Goal: Find specific page/section

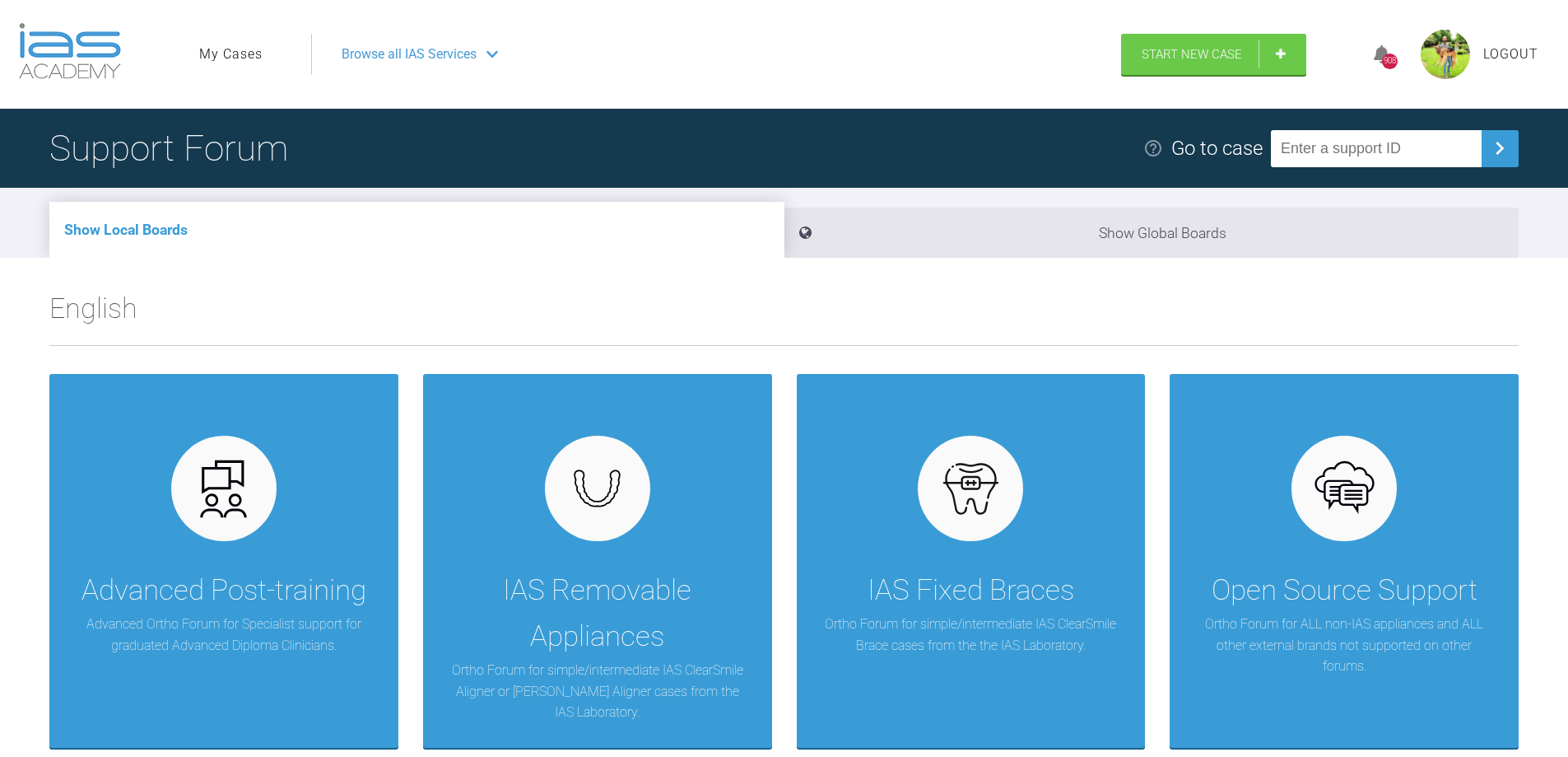
click at [237, 54] on link "My Cases" at bounding box center [231, 55] width 64 height 22
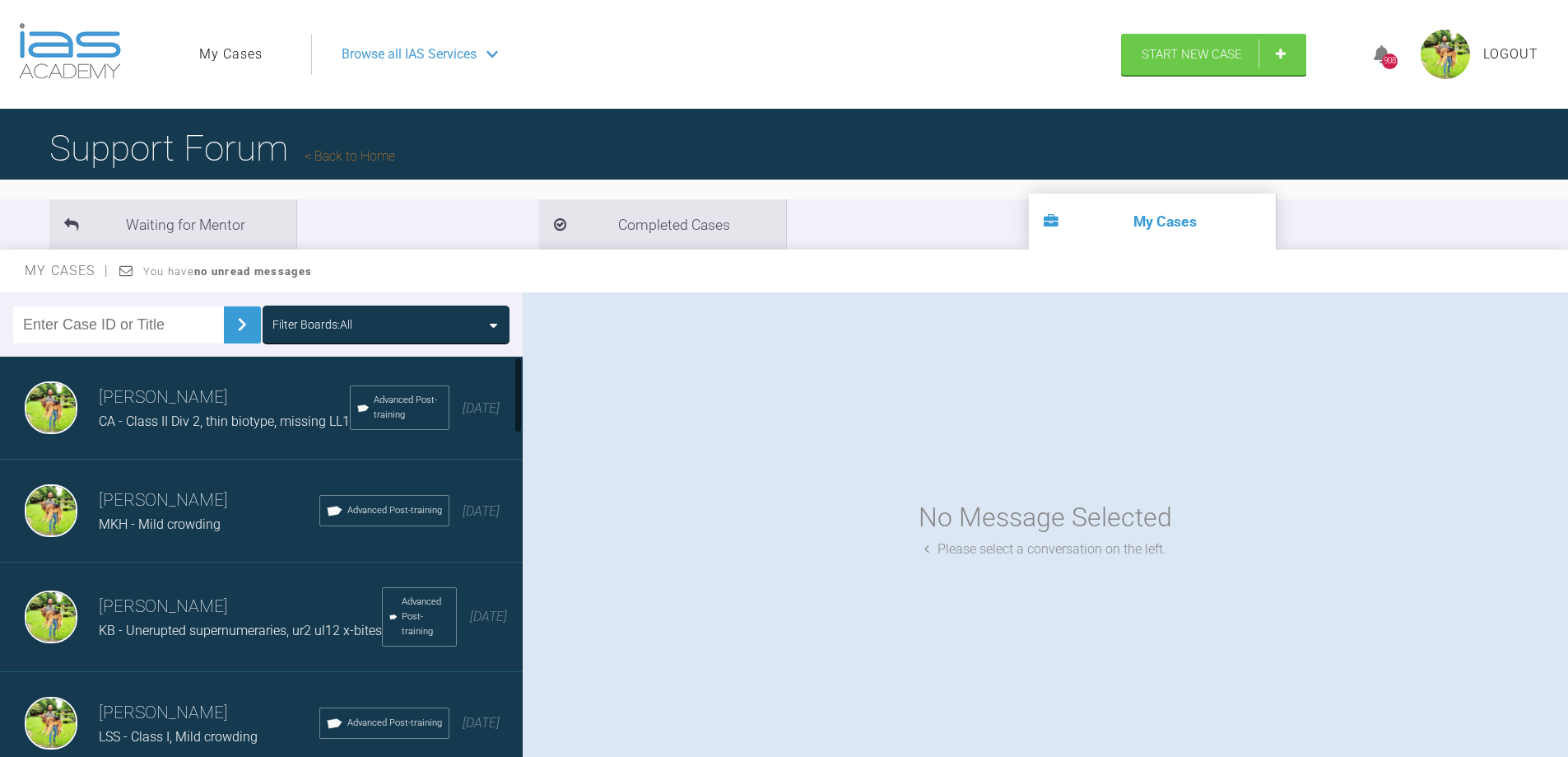
click at [183, 330] on input "text" at bounding box center [118, 324] width 211 height 37
click at [180, 424] on span "CA - Class II Div 2, thin biotype, missing LL1" at bounding box center [224, 421] width 251 height 16
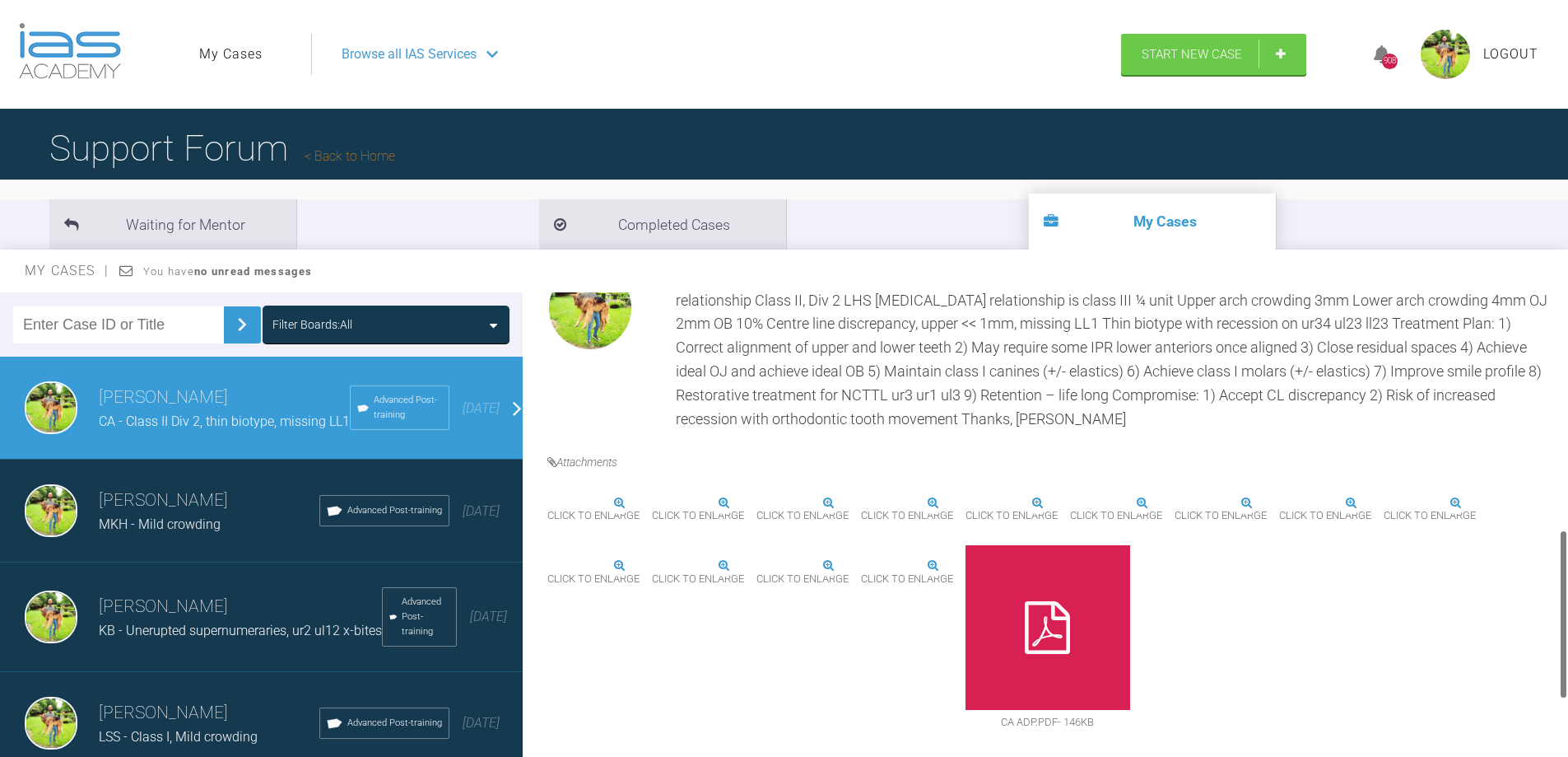
scroll to position [659, 0]
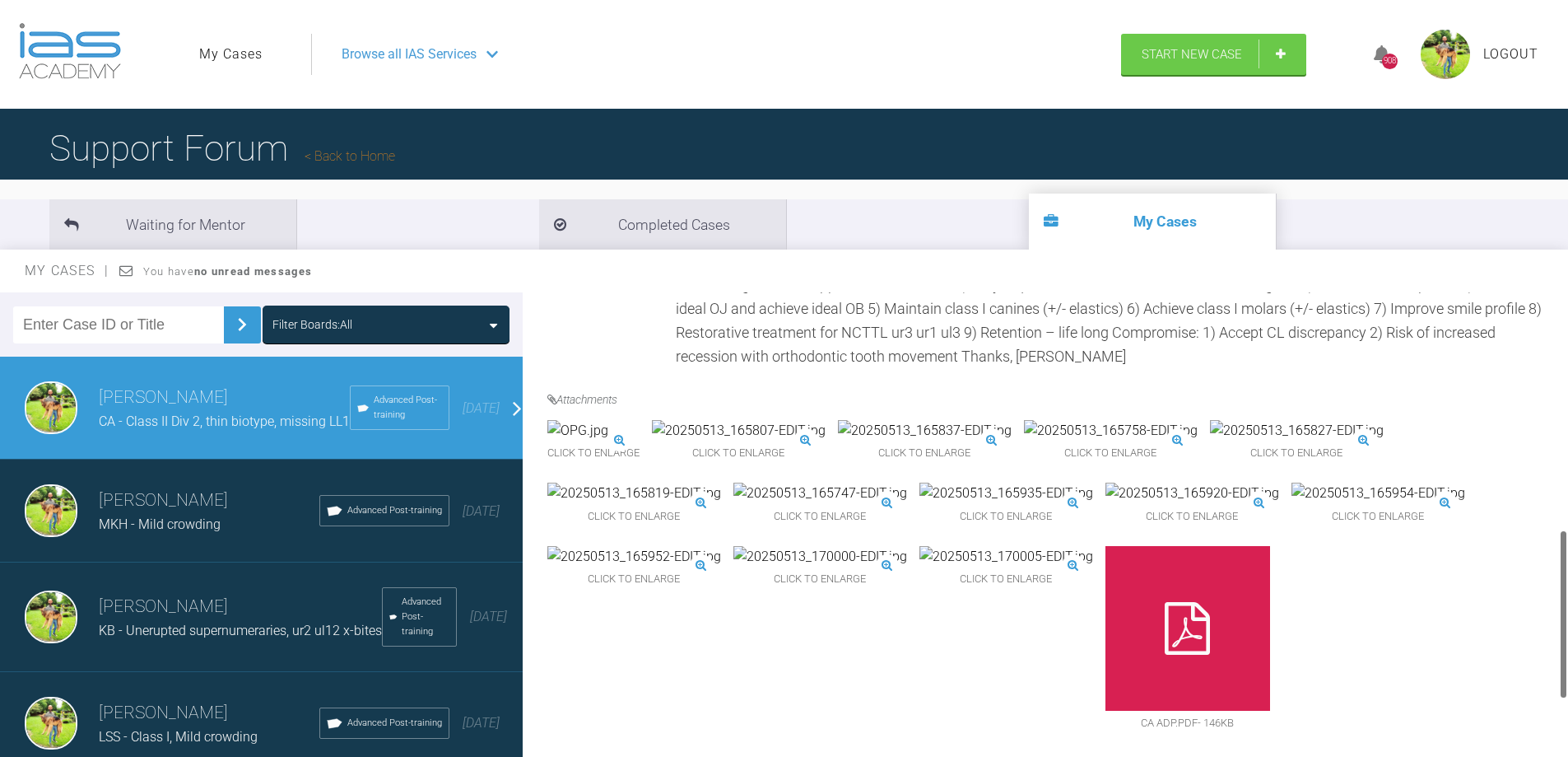
click at [992, 504] on img at bounding box center [1006, 493] width 174 height 22
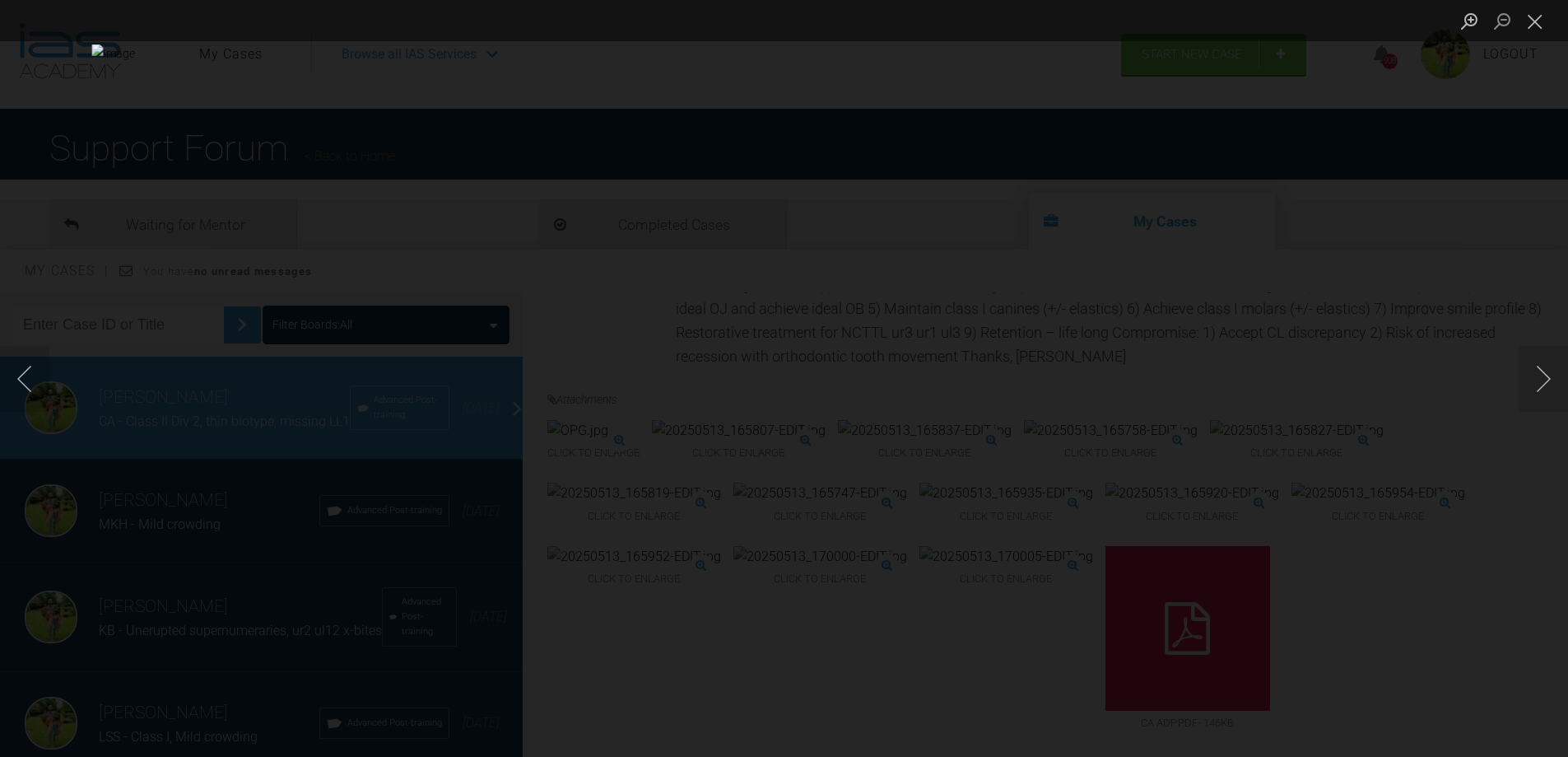
click at [1202, 502] on div "Lightbox" at bounding box center [784, 378] width 1568 height 757
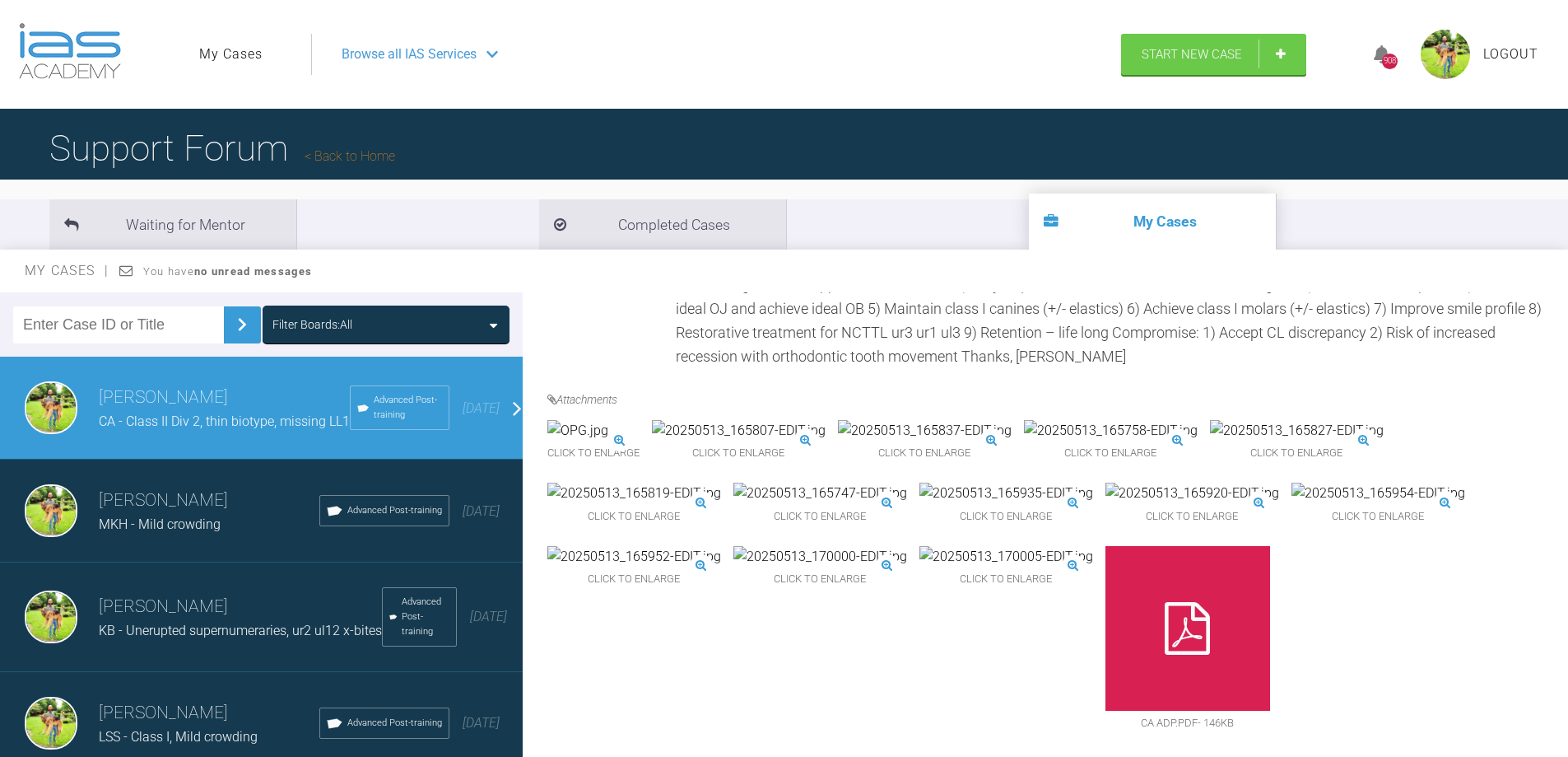
click at [1215, 504] on img at bounding box center [1193, 493] width 174 height 22
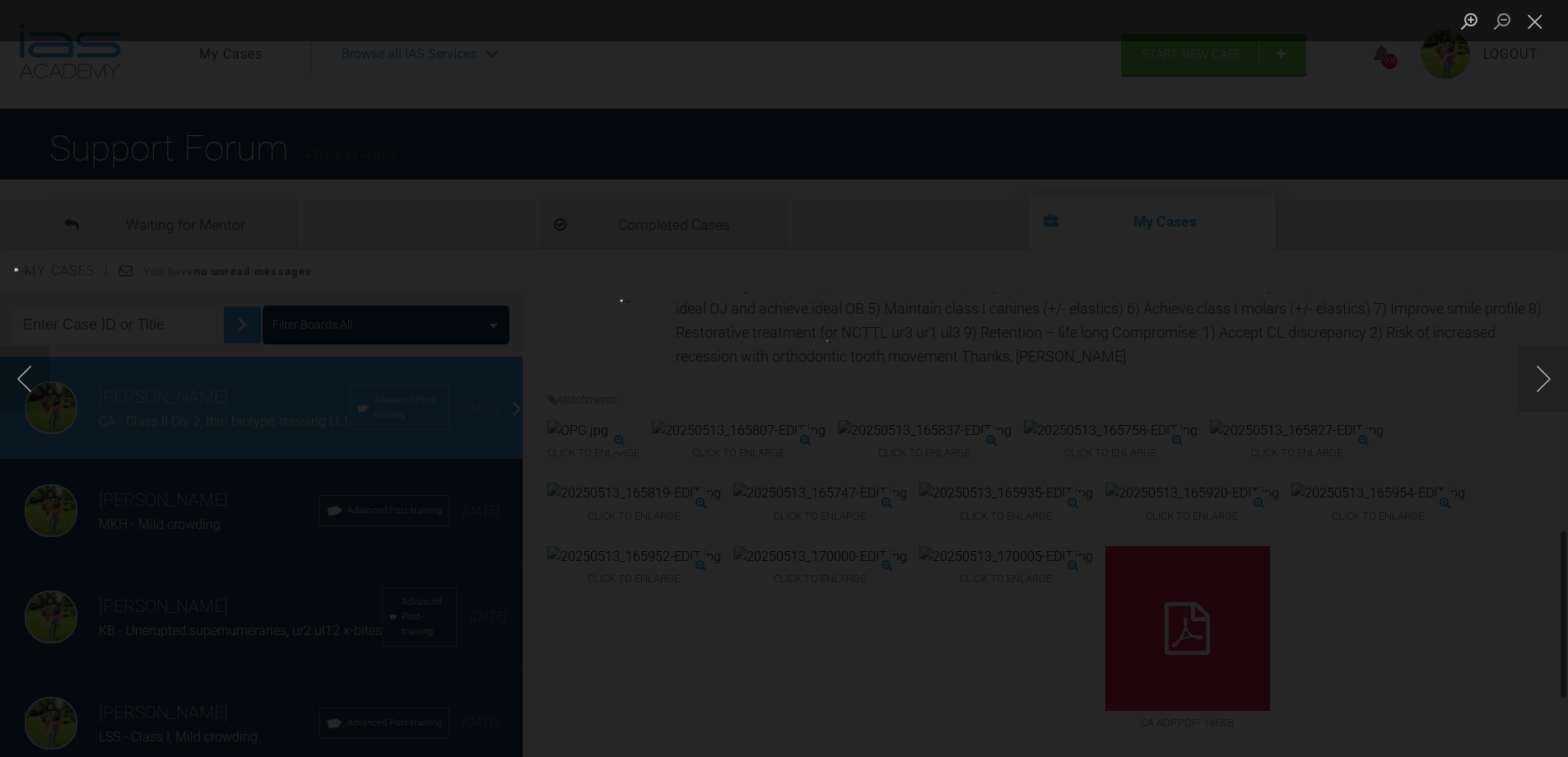
click at [1241, 524] on div "Lightbox" at bounding box center [784, 378] width 1568 height 757
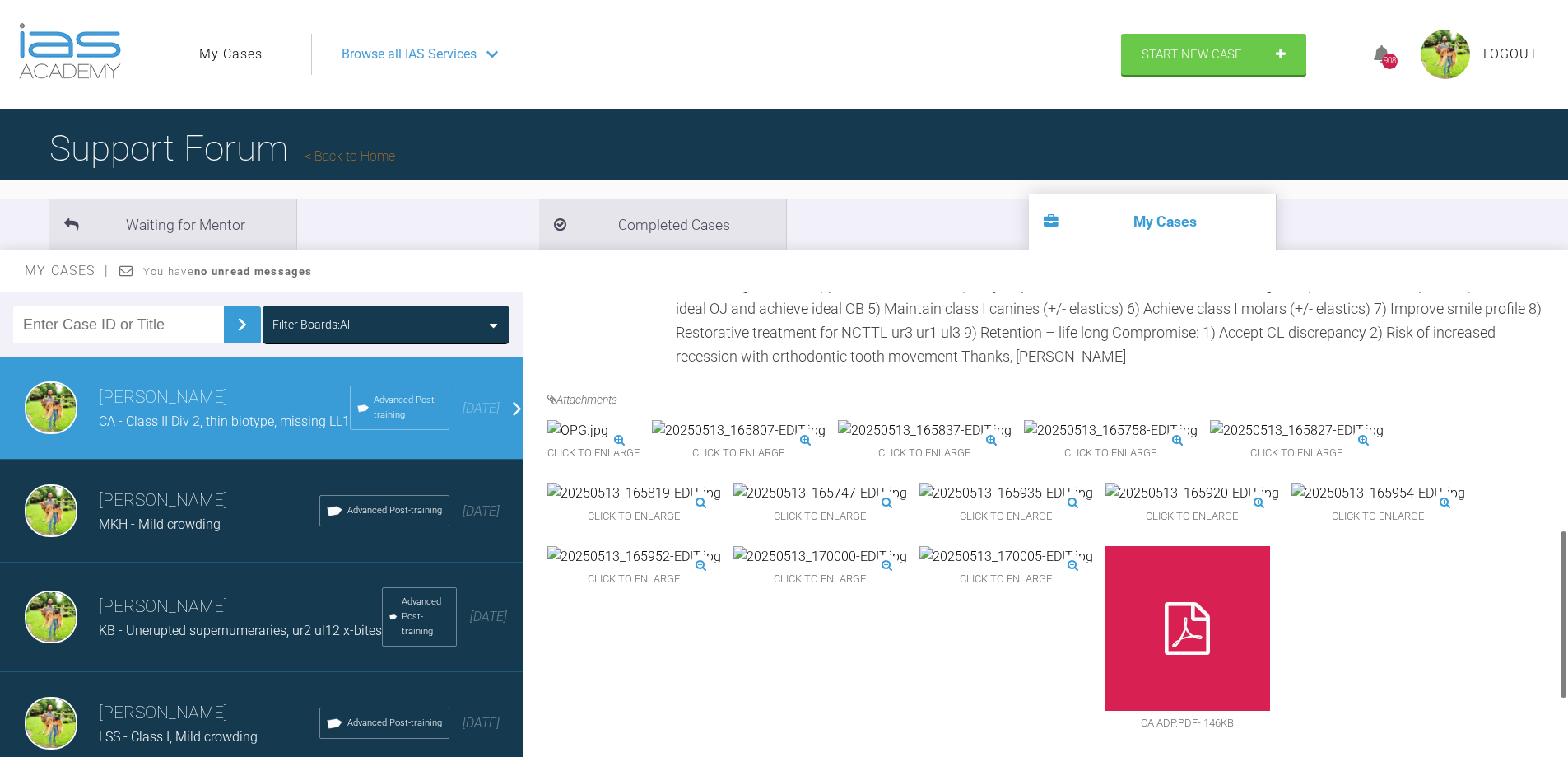
click at [834, 504] on img at bounding box center [820, 493] width 174 height 22
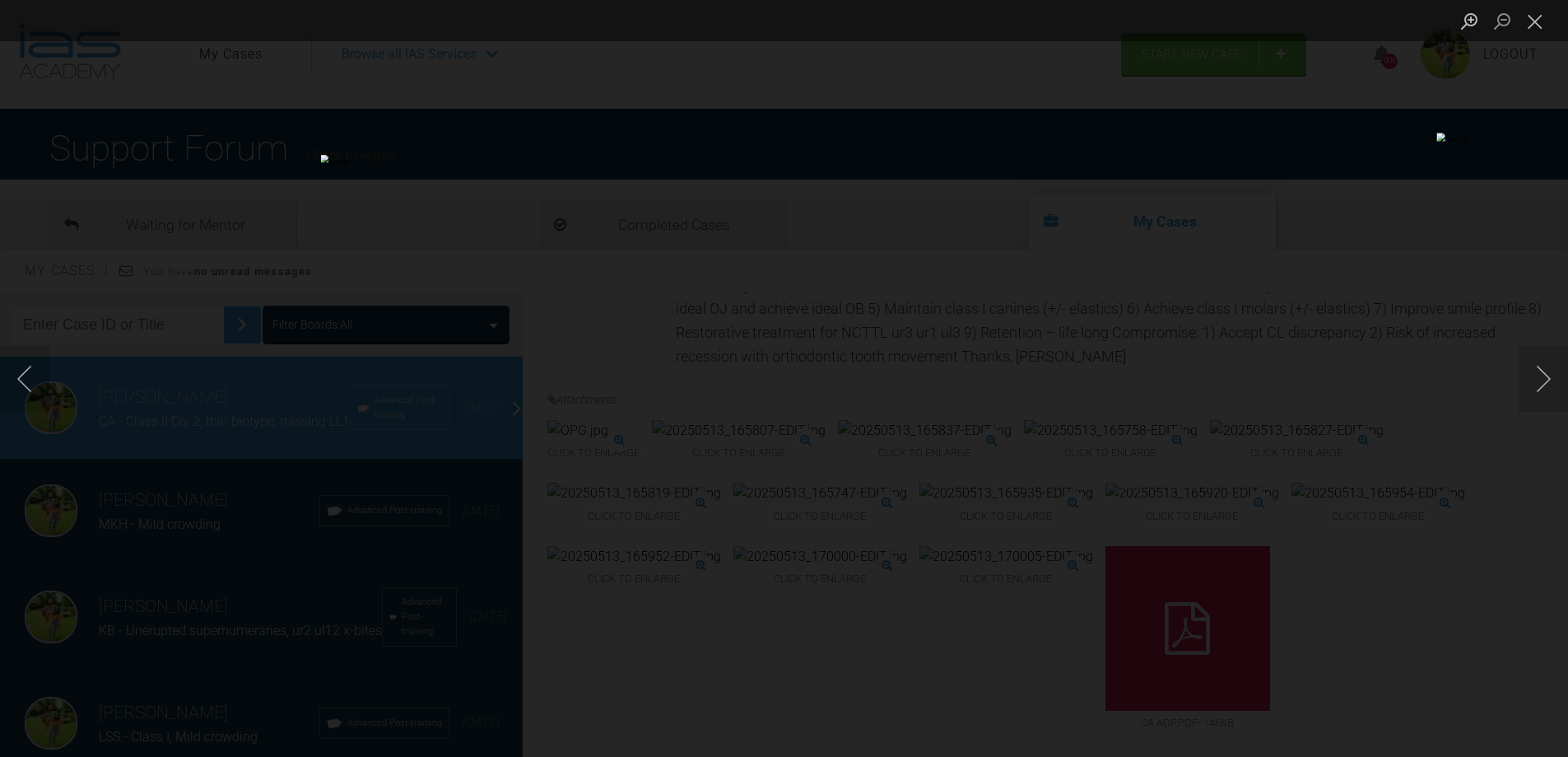
click at [1341, 433] on div "Lightbox" at bounding box center [784, 378] width 1568 height 757
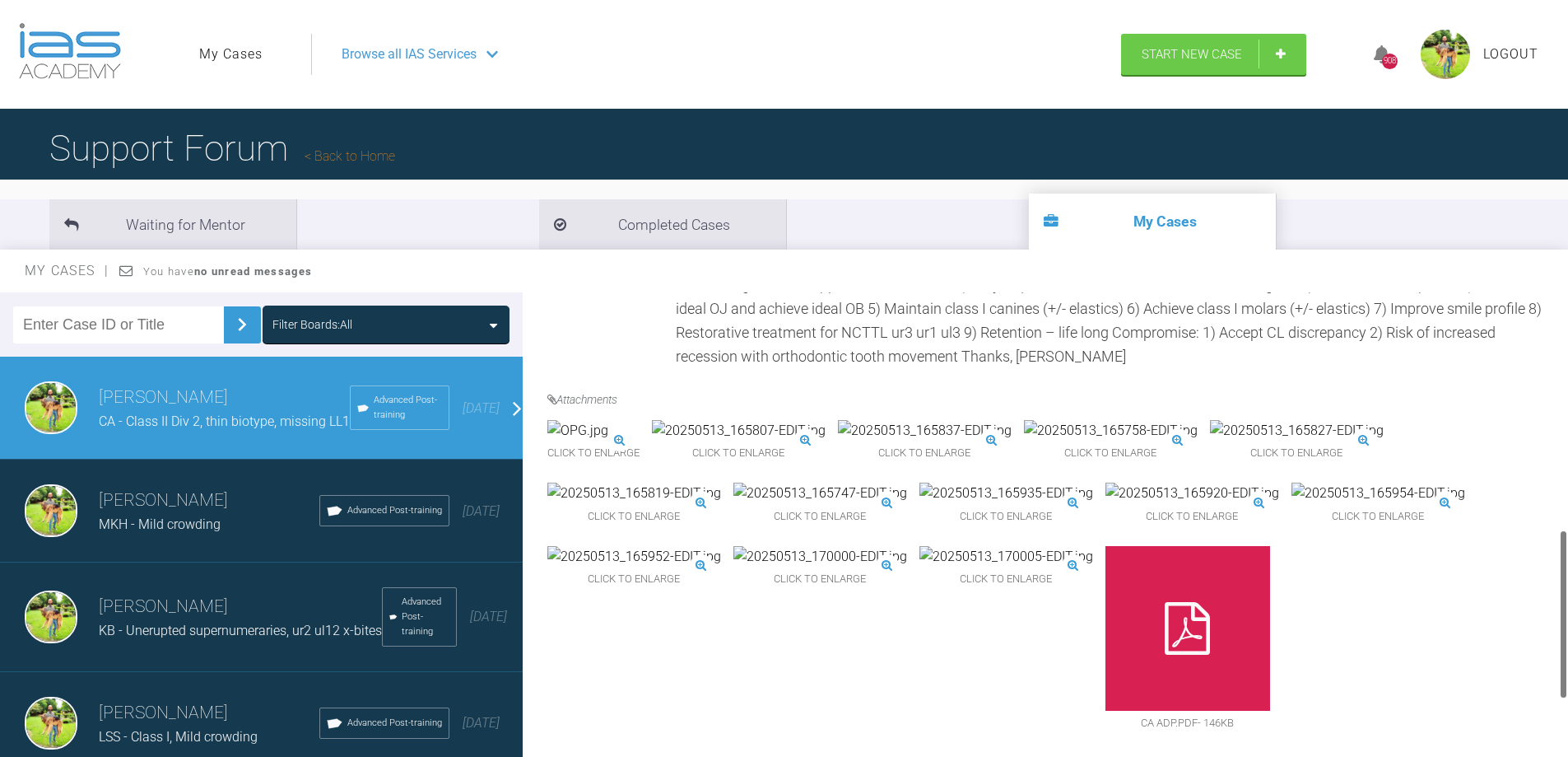
click at [654, 504] on img at bounding box center [634, 493] width 174 height 22
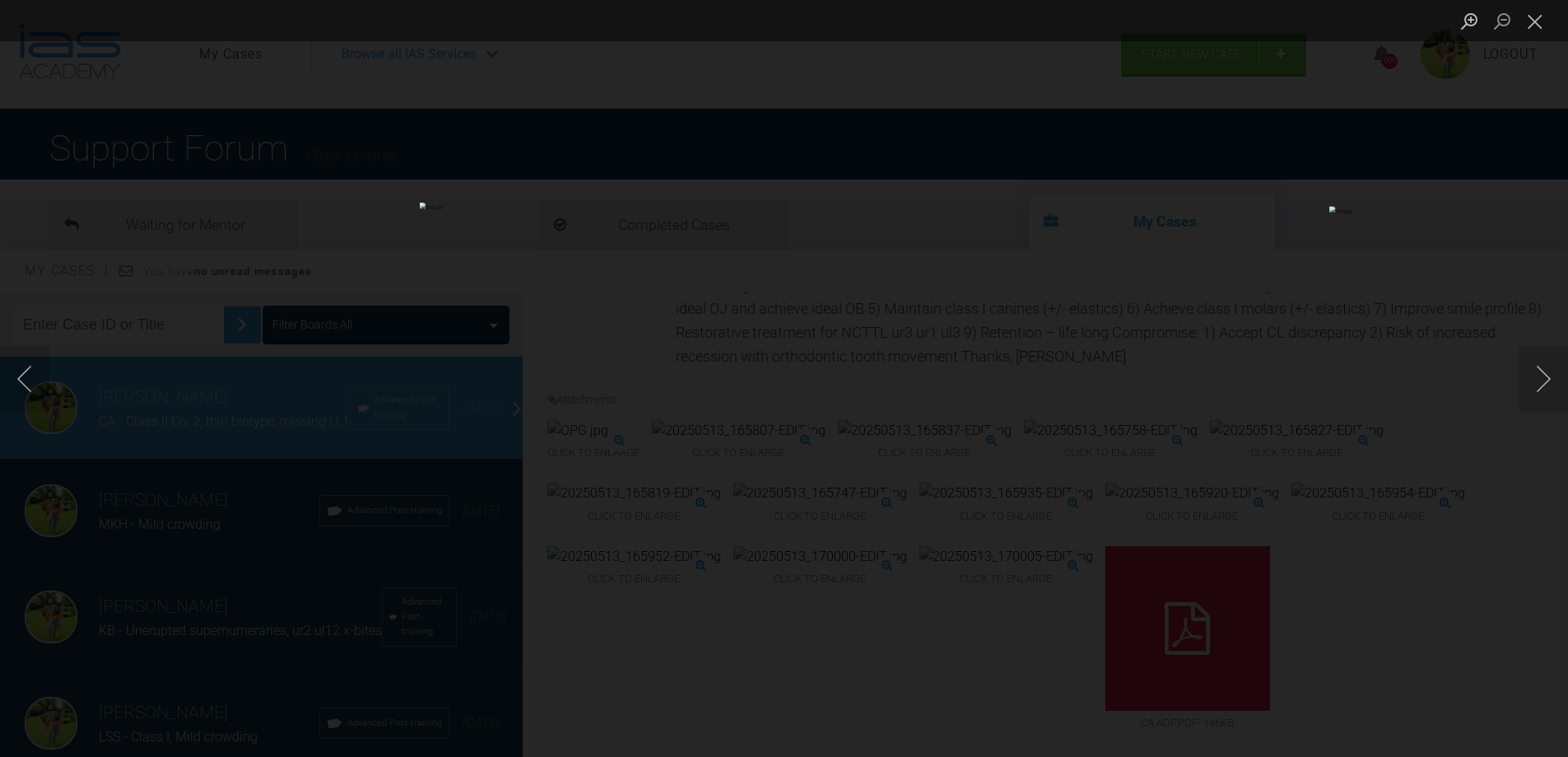
click at [1152, 427] on div "Lightbox" at bounding box center [784, 378] width 1568 height 757
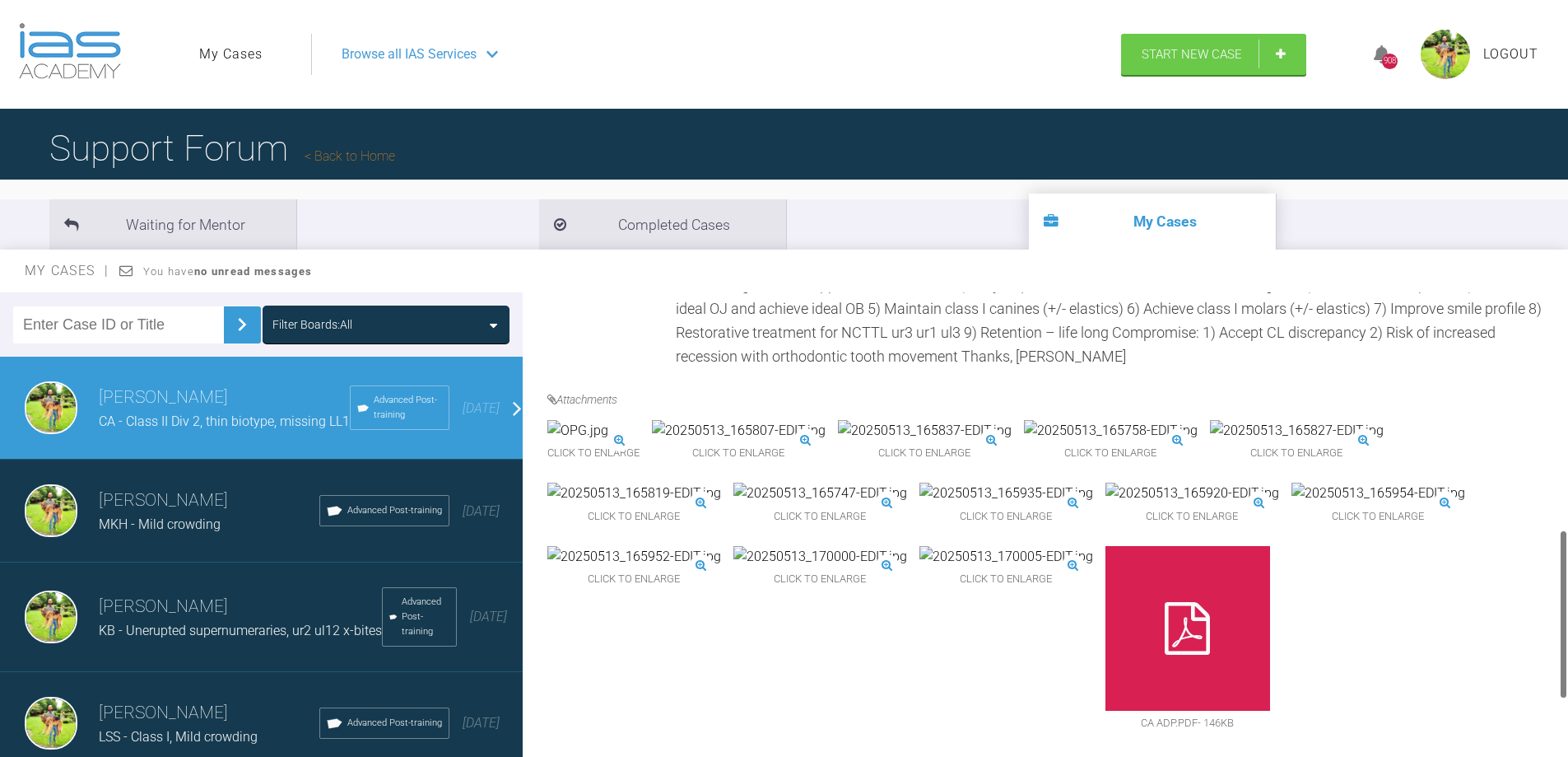
click at [984, 504] on img at bounding box center [1006, 493] width 174 height 22
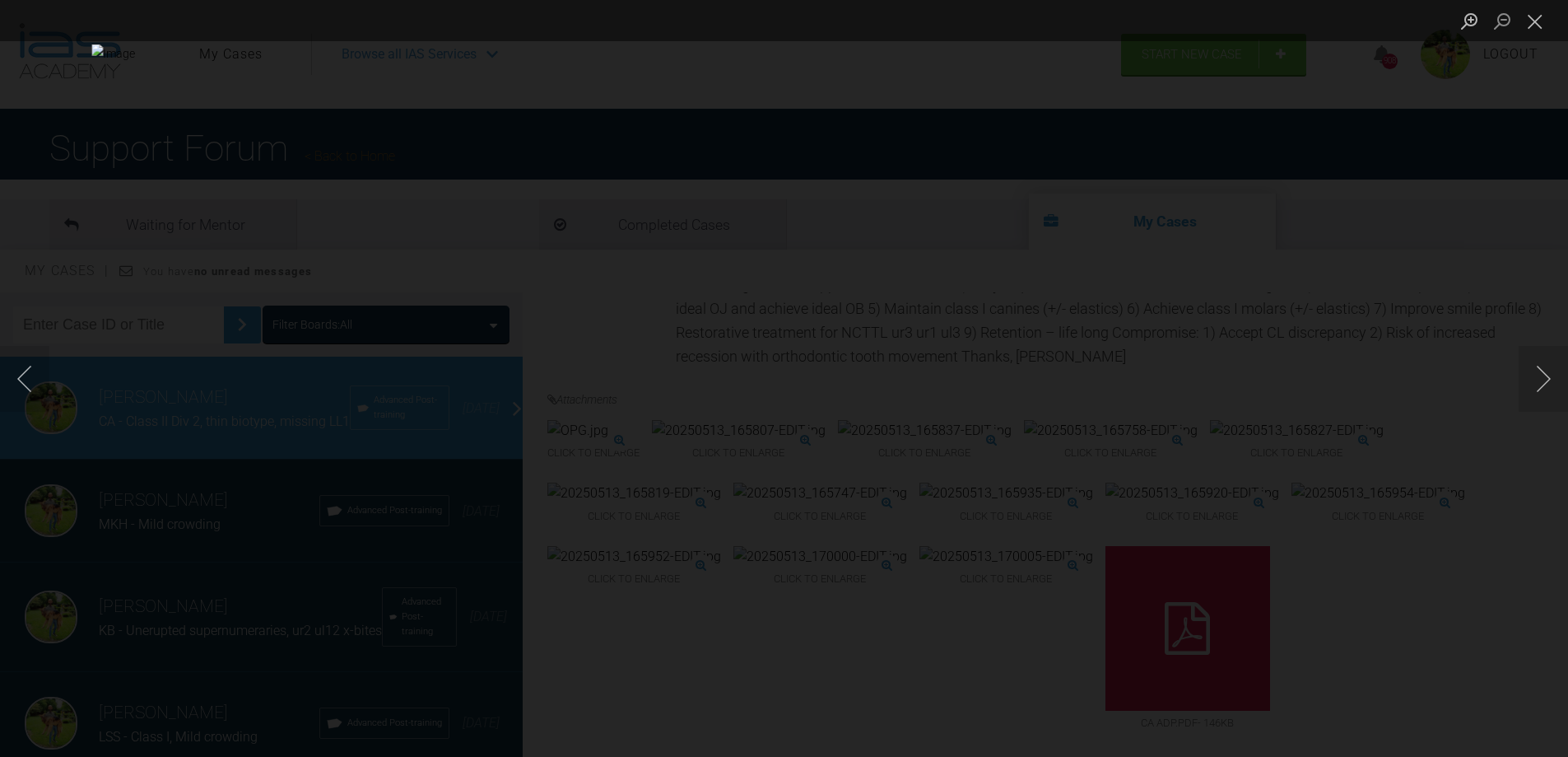
click at [1336, 475] on div "Lightbox" at bounding box center [784, 378] width 1568 height 757
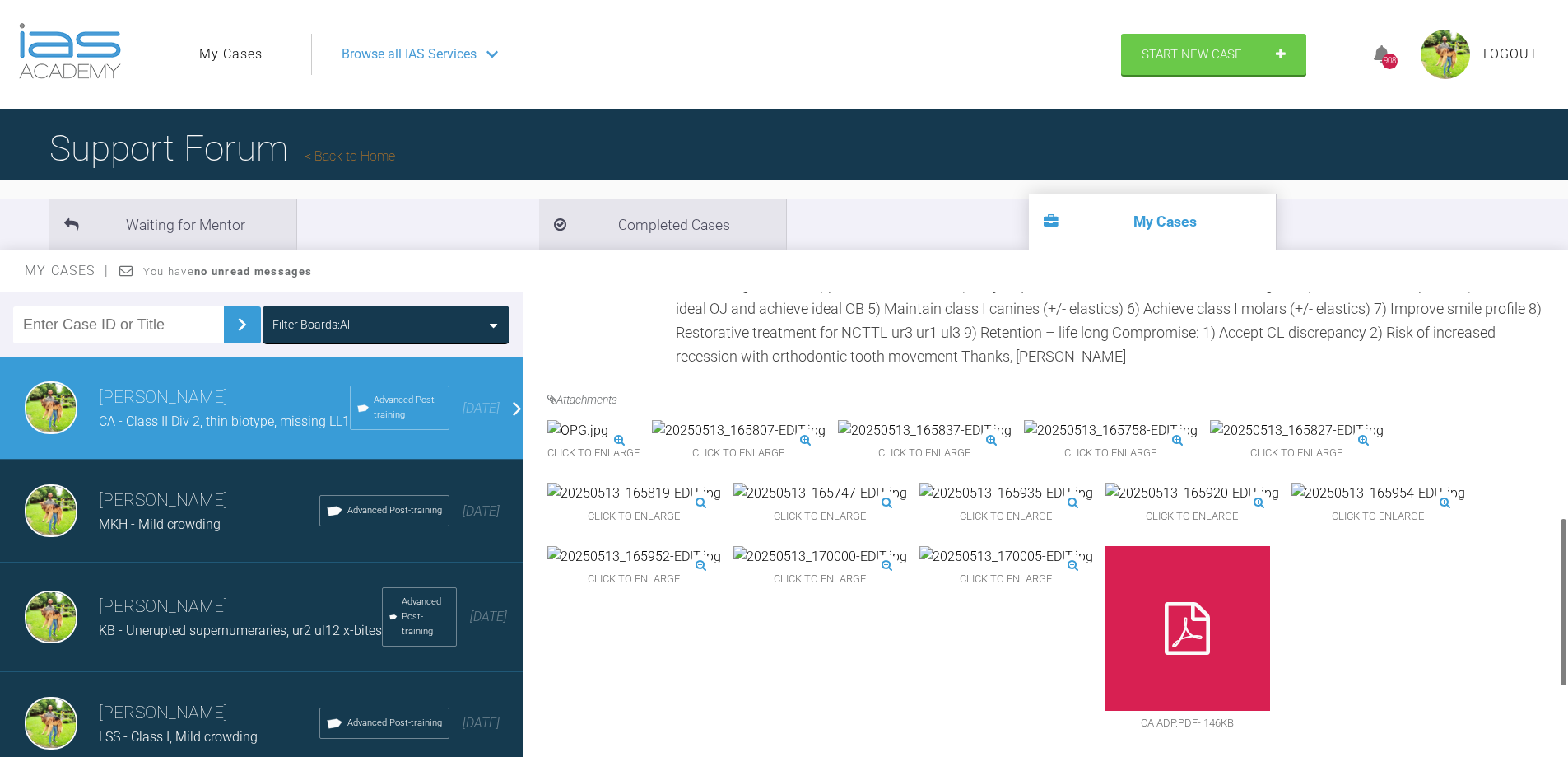
scroll to position [837, 0]
